Goal: Information Seeking & Learning: Learn about a topic

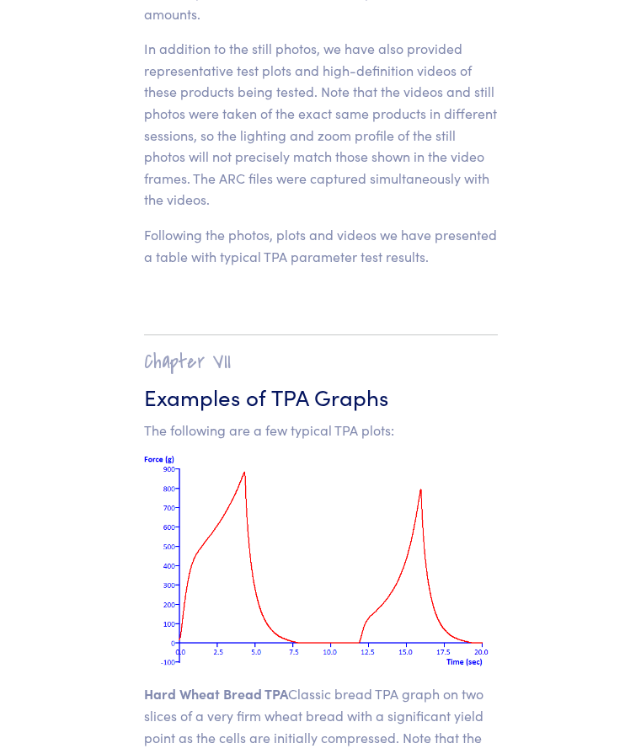
scroll to position [21227, 0]
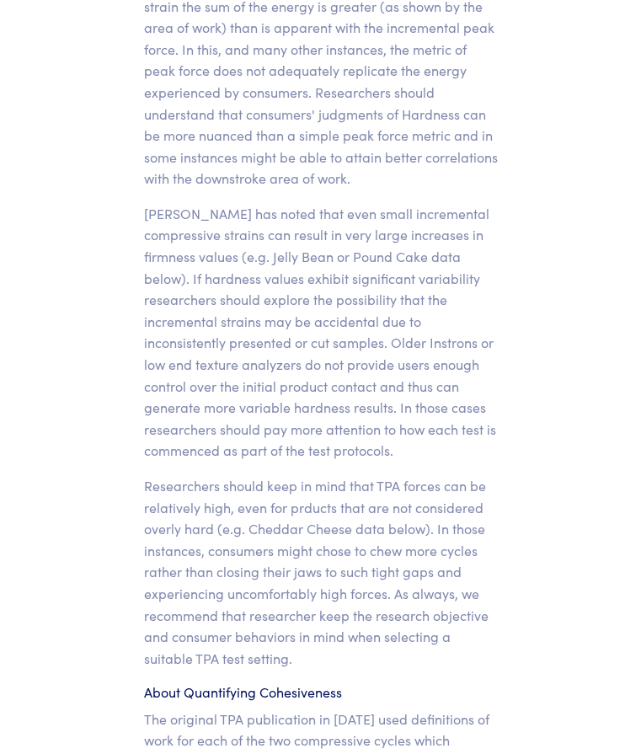
scroll to position [17293, 0]
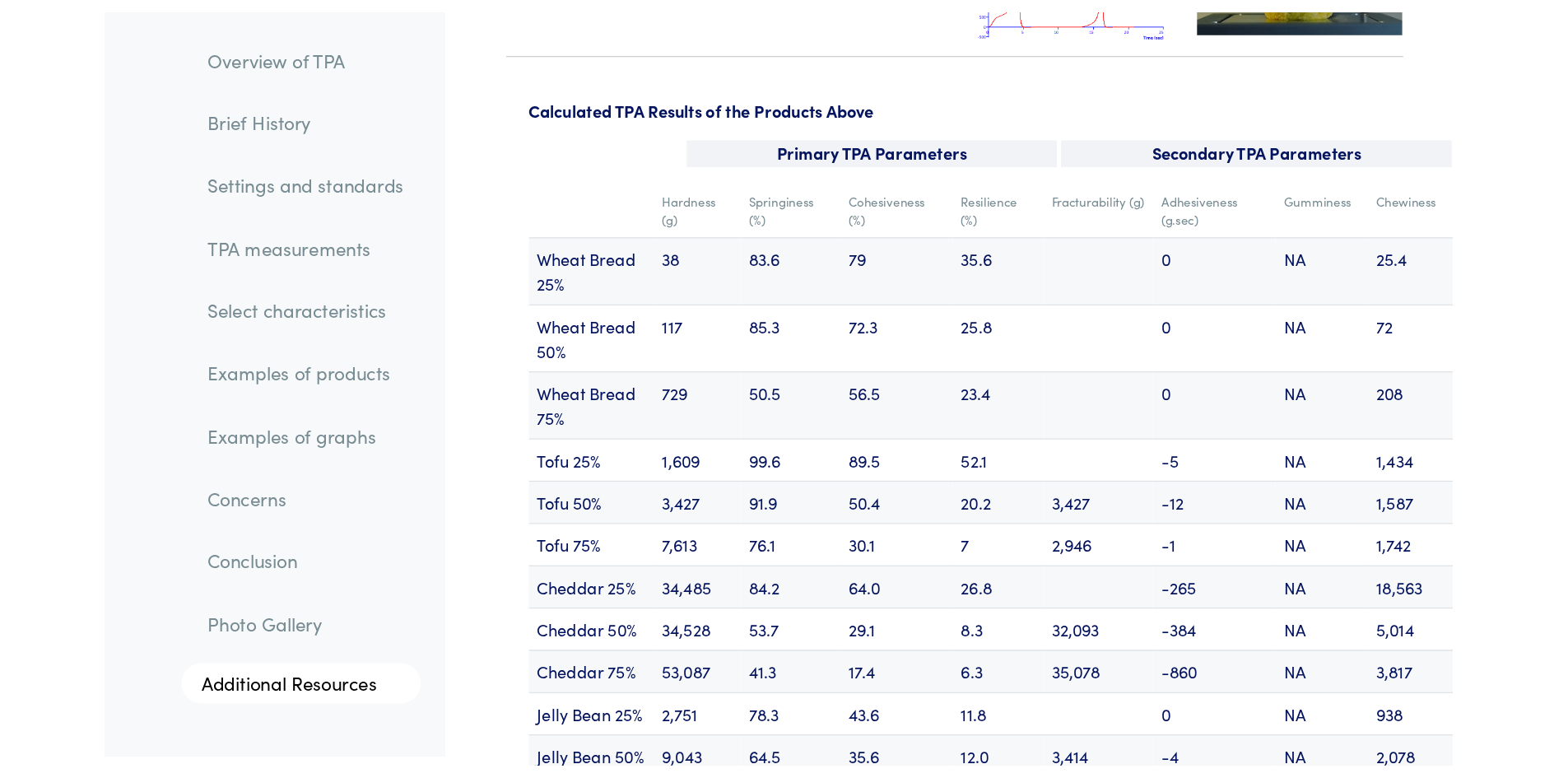
scroll to position [19783, 0]
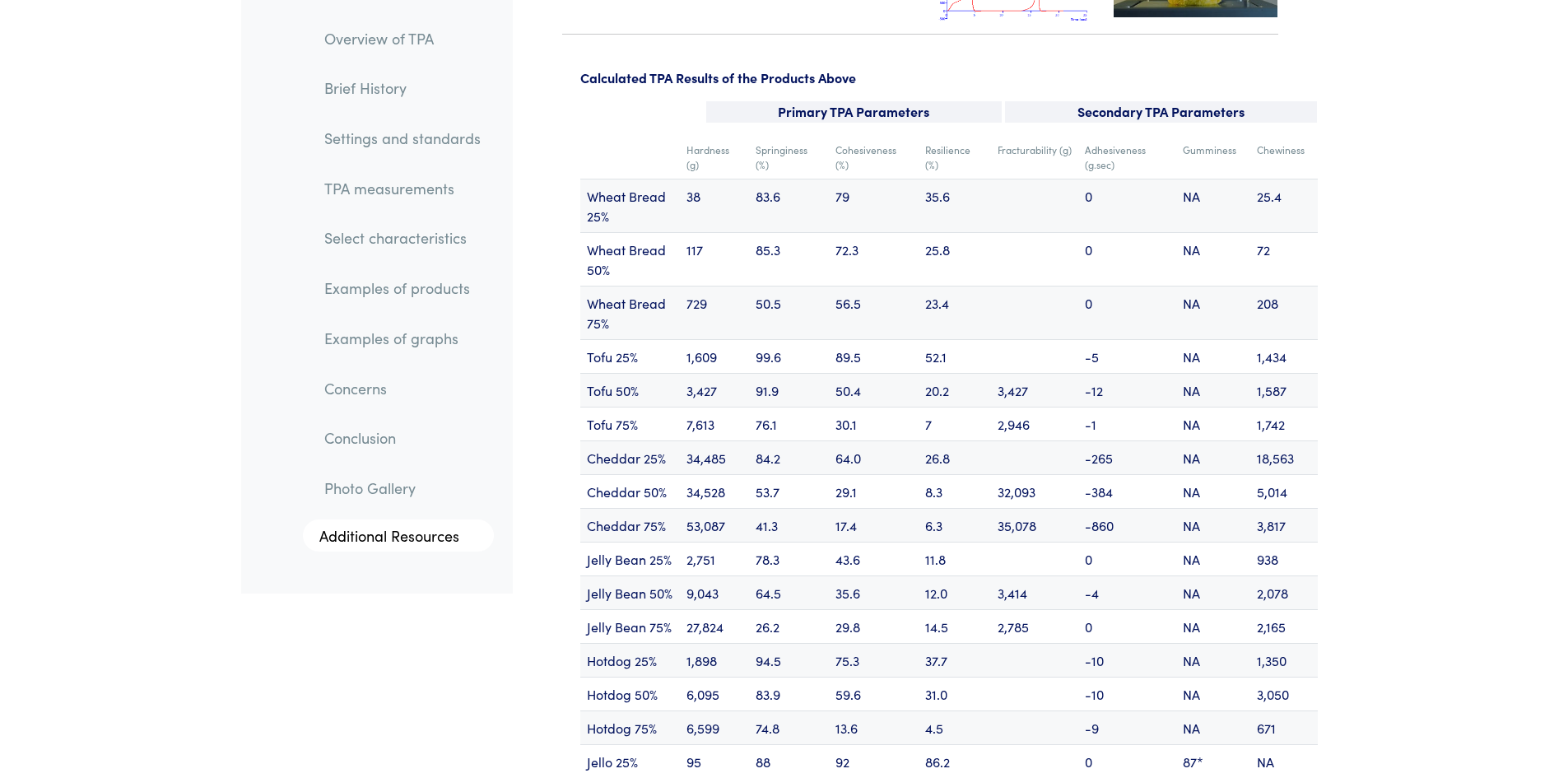
click at [390, 292] on link "Examples of products" at bounding box center [402, 288] width 183 height 38
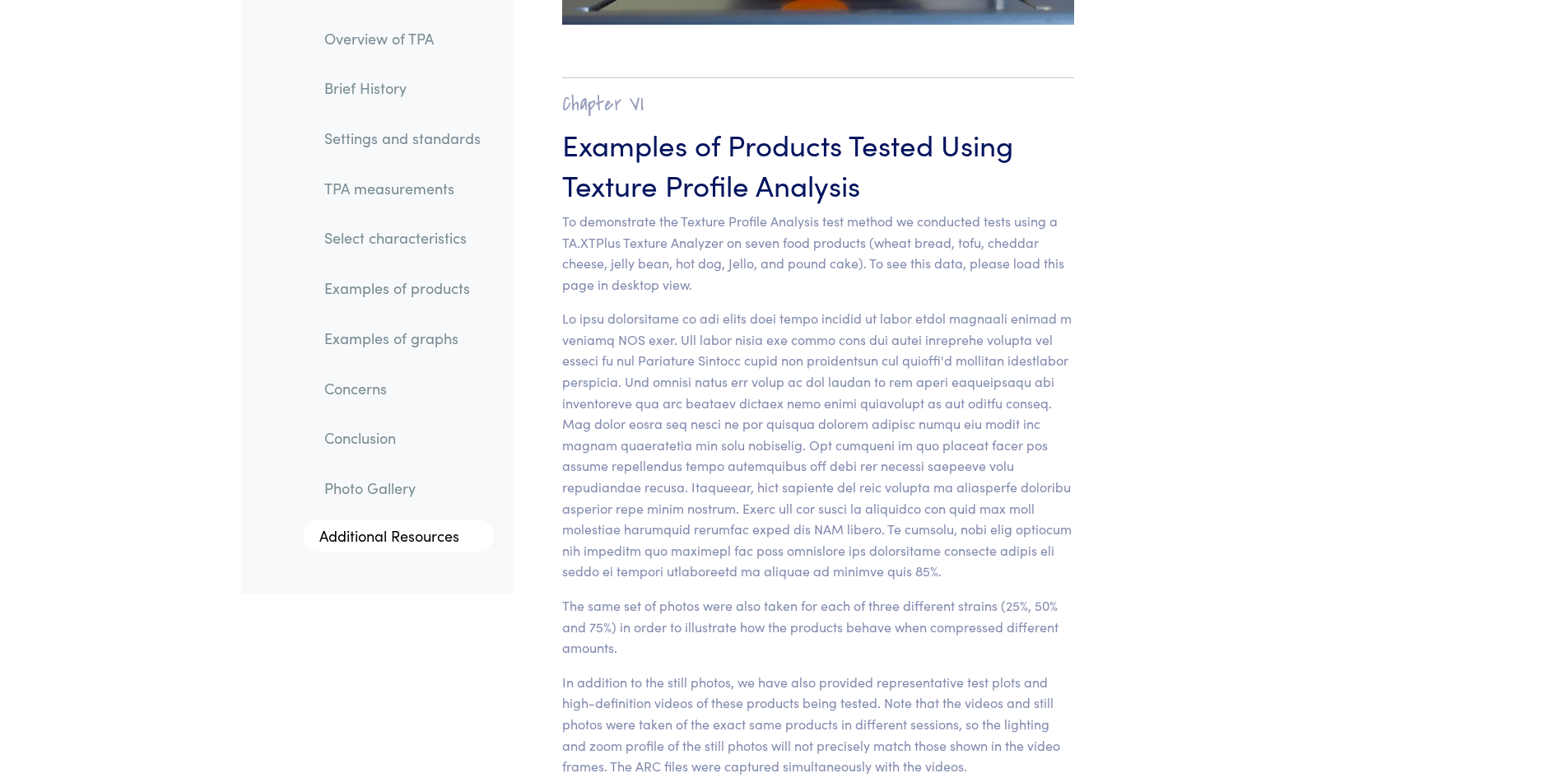
click at [392, 247] on link "Select characteristics" at bounding box center [402, 238] width 183 height 38
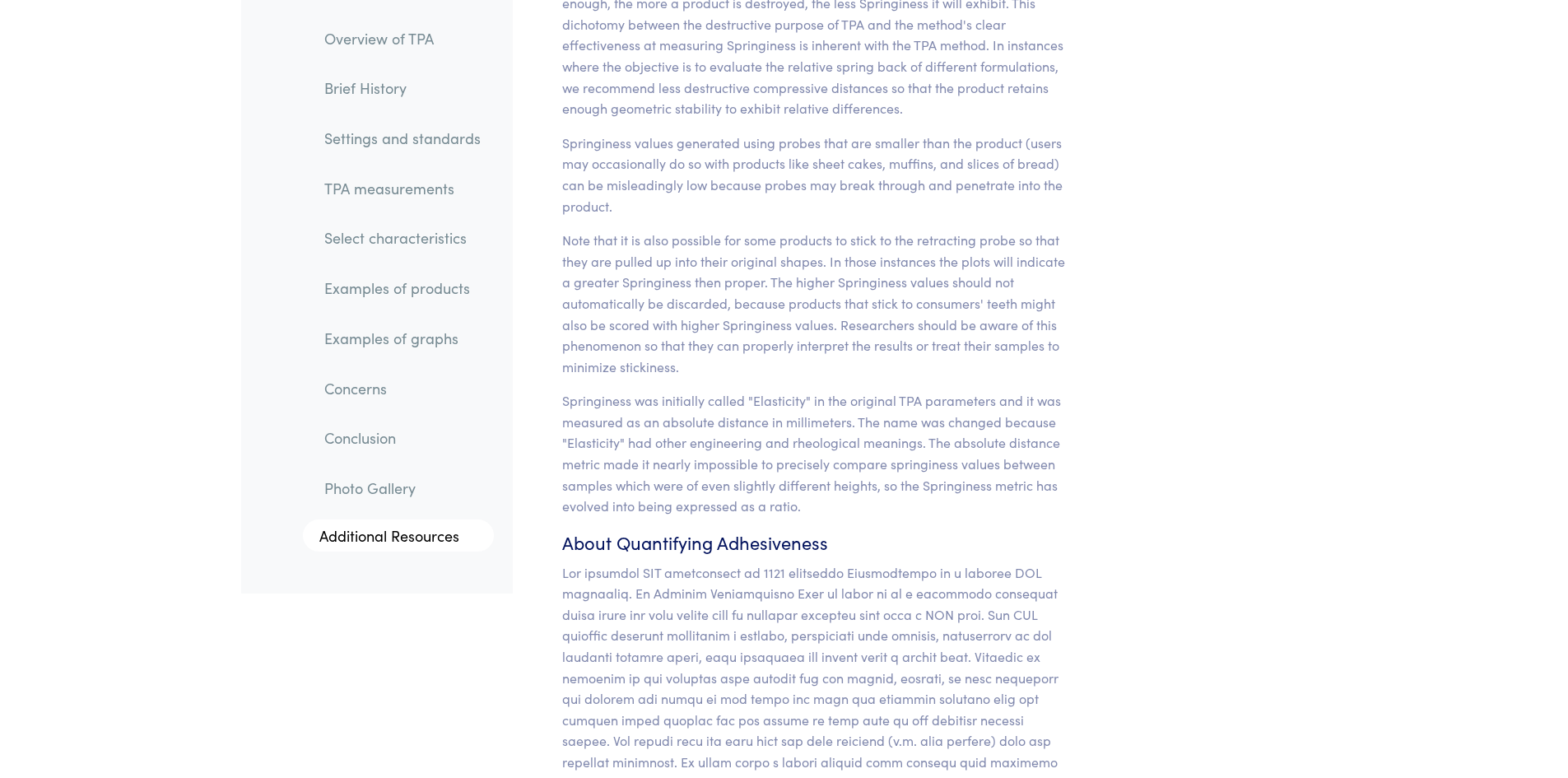
scroll to position [14871, 0]
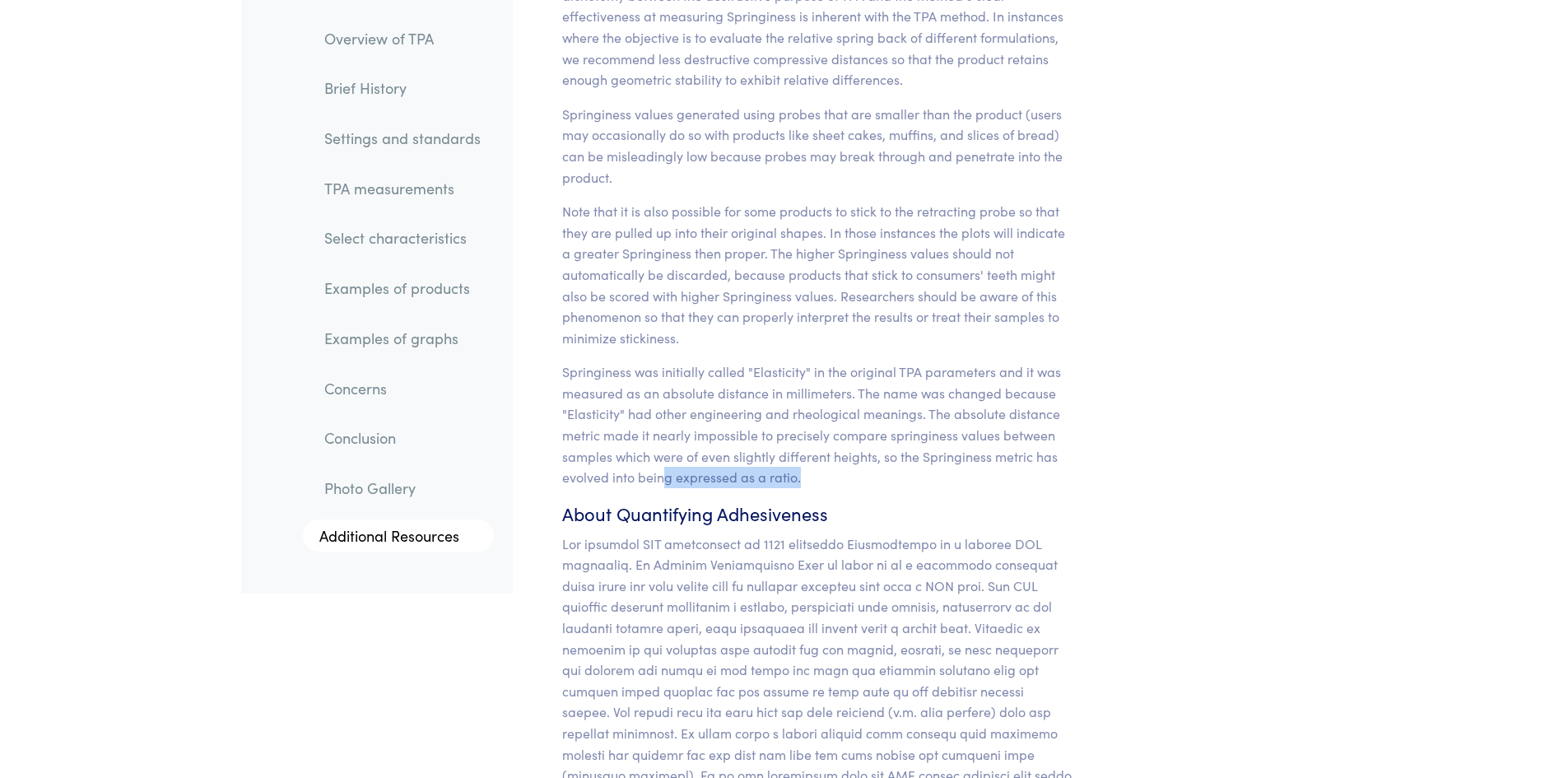
drag, startPoint x: 660, startPoint y: 429, endPoint x: 813, endPoint y: 441, distance: 153.5
click at [625, 441] on p "Springiness was initially called "Elasticity" in the original TPA parameters an…" at bounding box center [818, 425] width 513 height 127
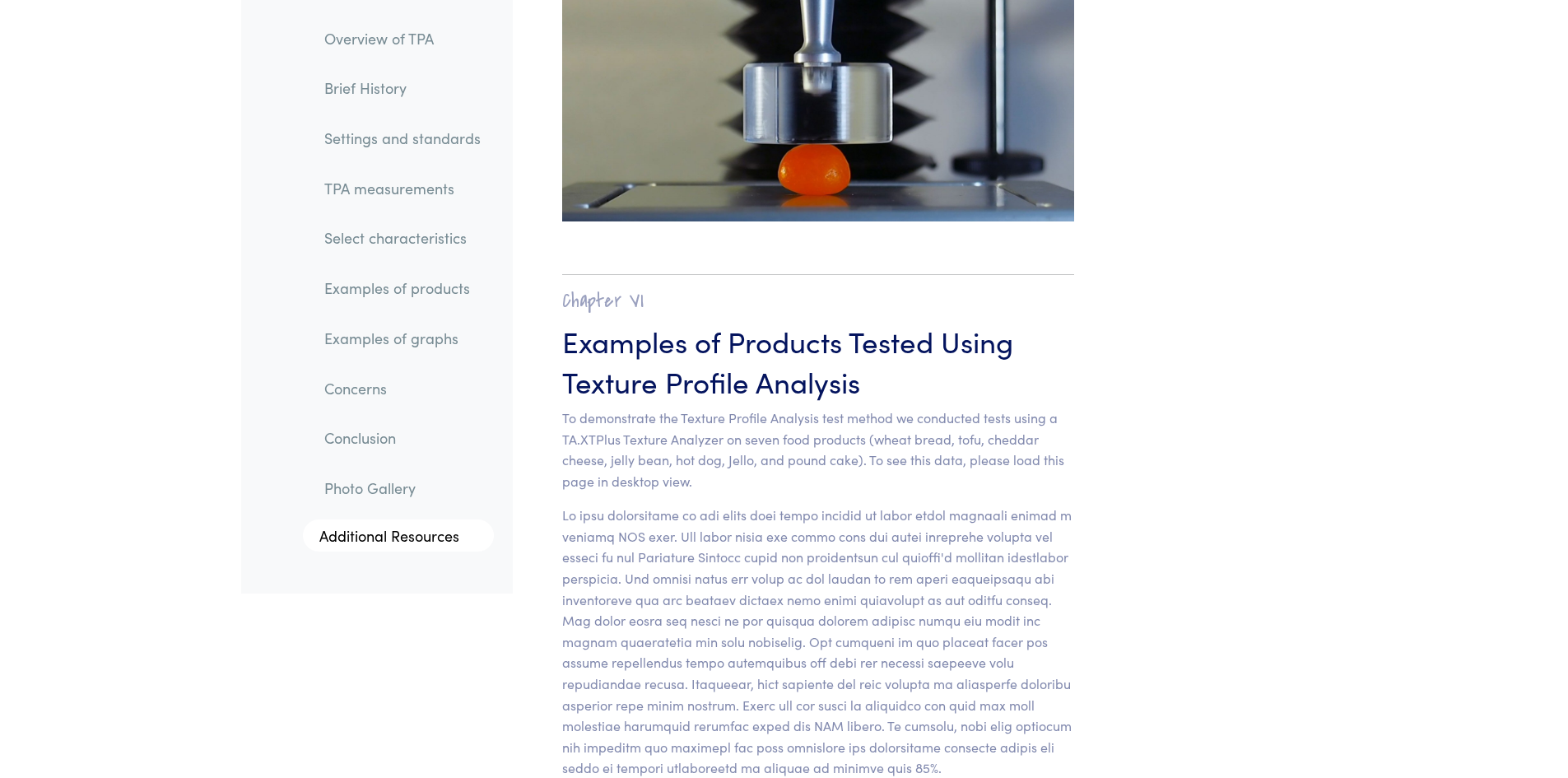
scroll to position [16187, 0]
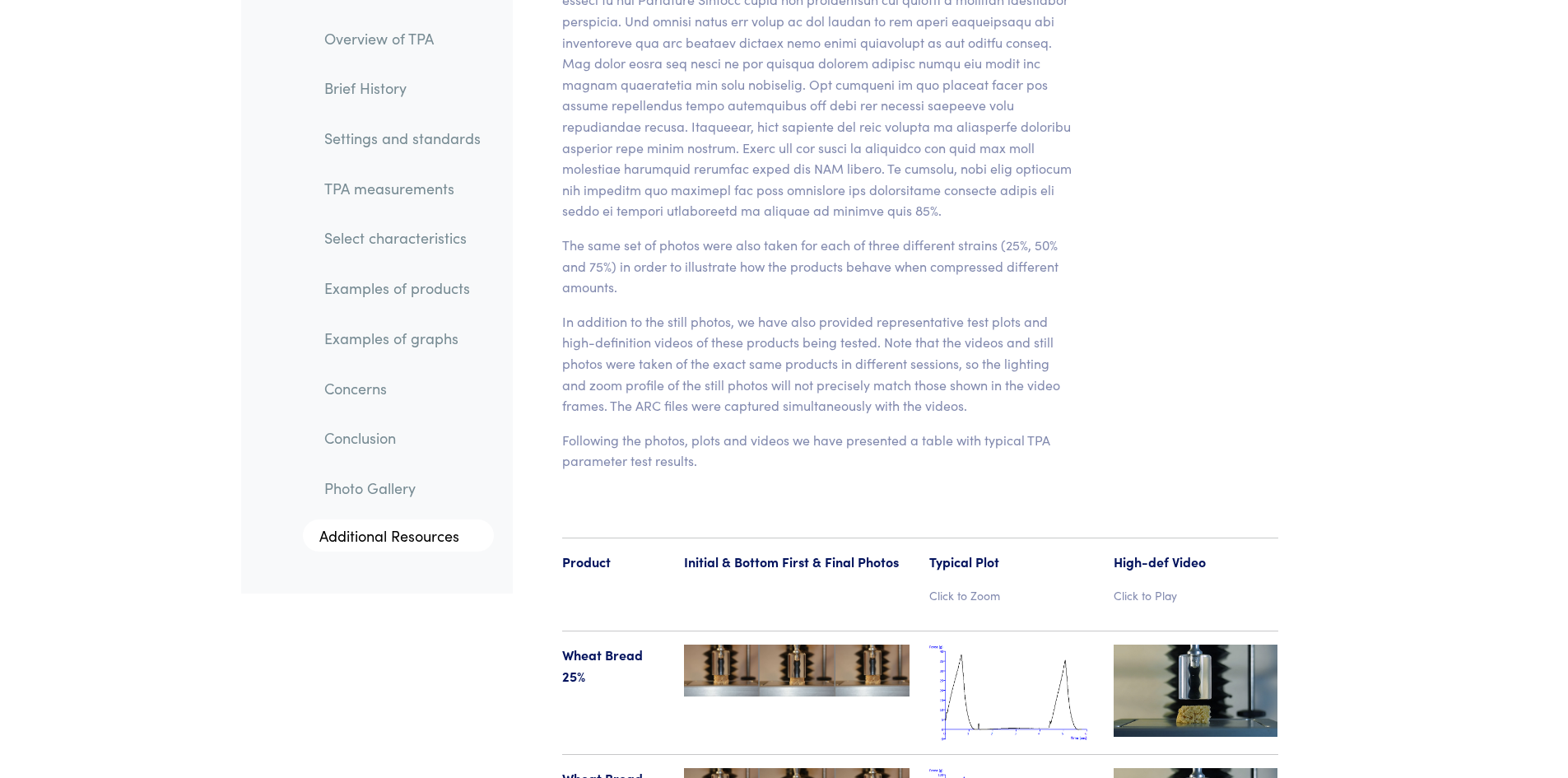
click at [395, 352] on link "Examples of graphs" at bounding box center [402, 338] width 183 height 38
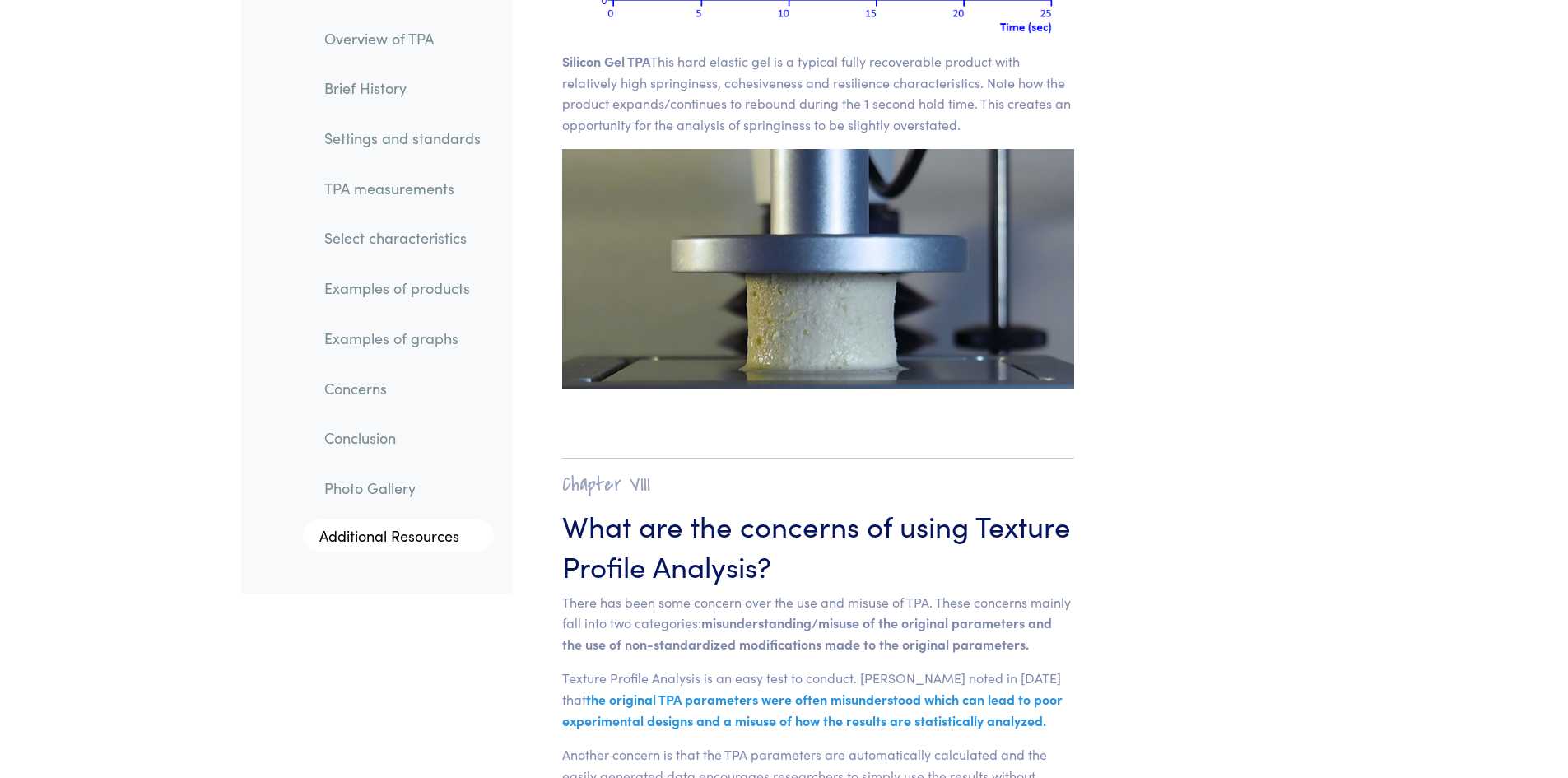
scroll to position [23893, 0]
